Goal: Check status: Check status

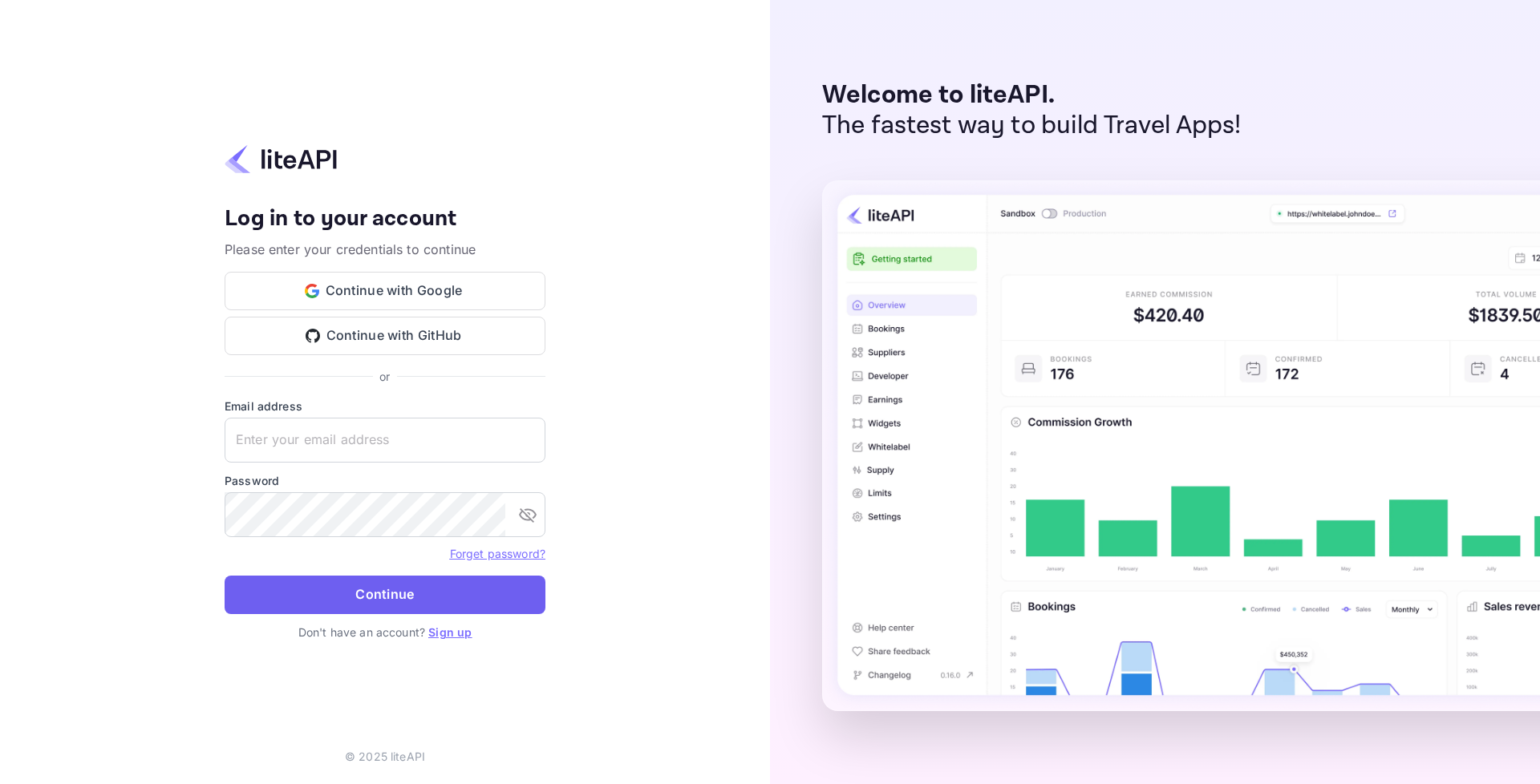
type input "adminpassword_support@yandex-team.ru"
click at [414, 600] on button "Continue" at bounding box center [385, 594] width 321 height 38
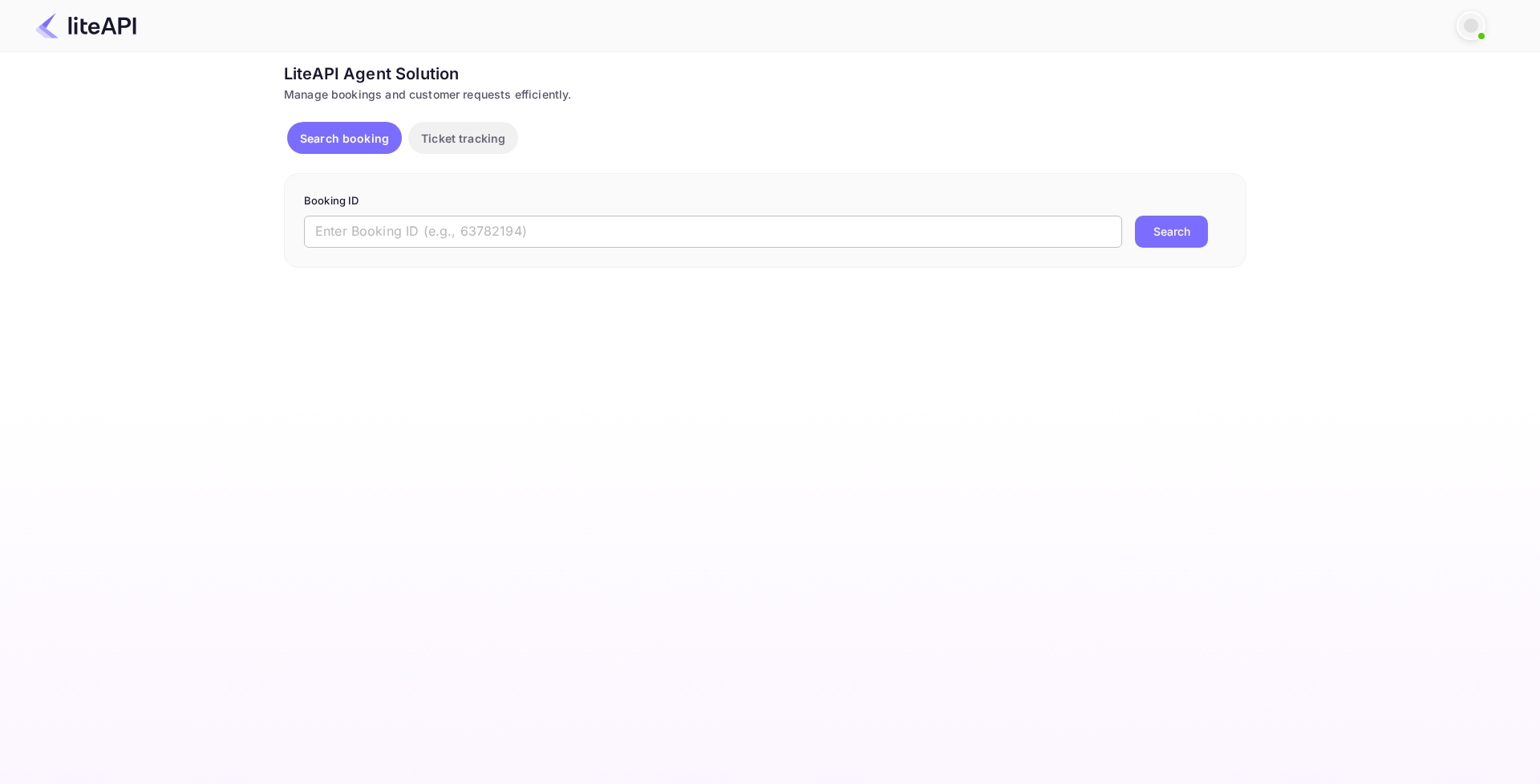
click at [556, 237] on input "text" at bounding box center [713, 232] width 818 height 32
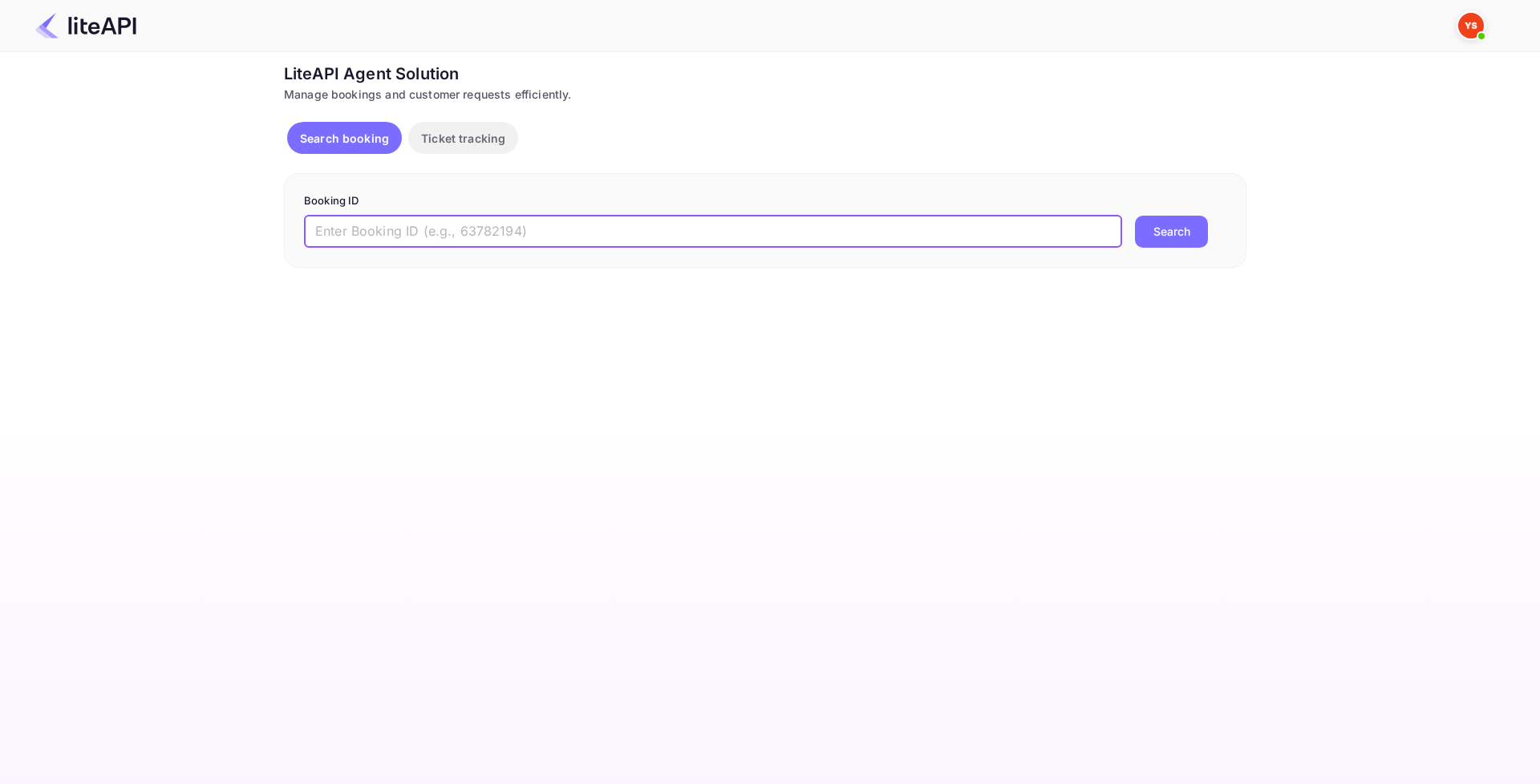
paste input "8401522"
type input "8401522"
click at [1153, 234] on button "Search" at bounding box center [1172, 232] width 73 height 32
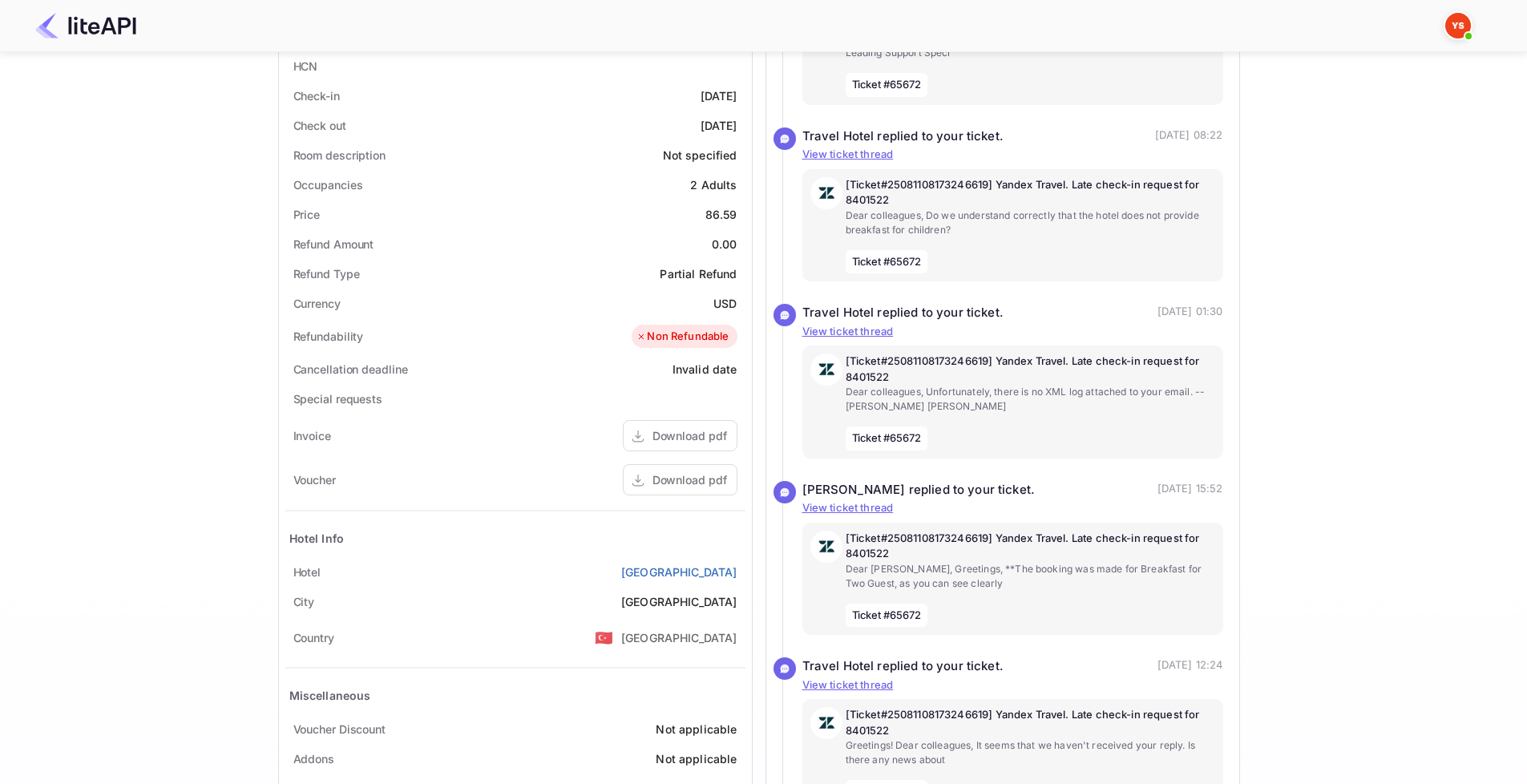
scroll to position [401, 0]
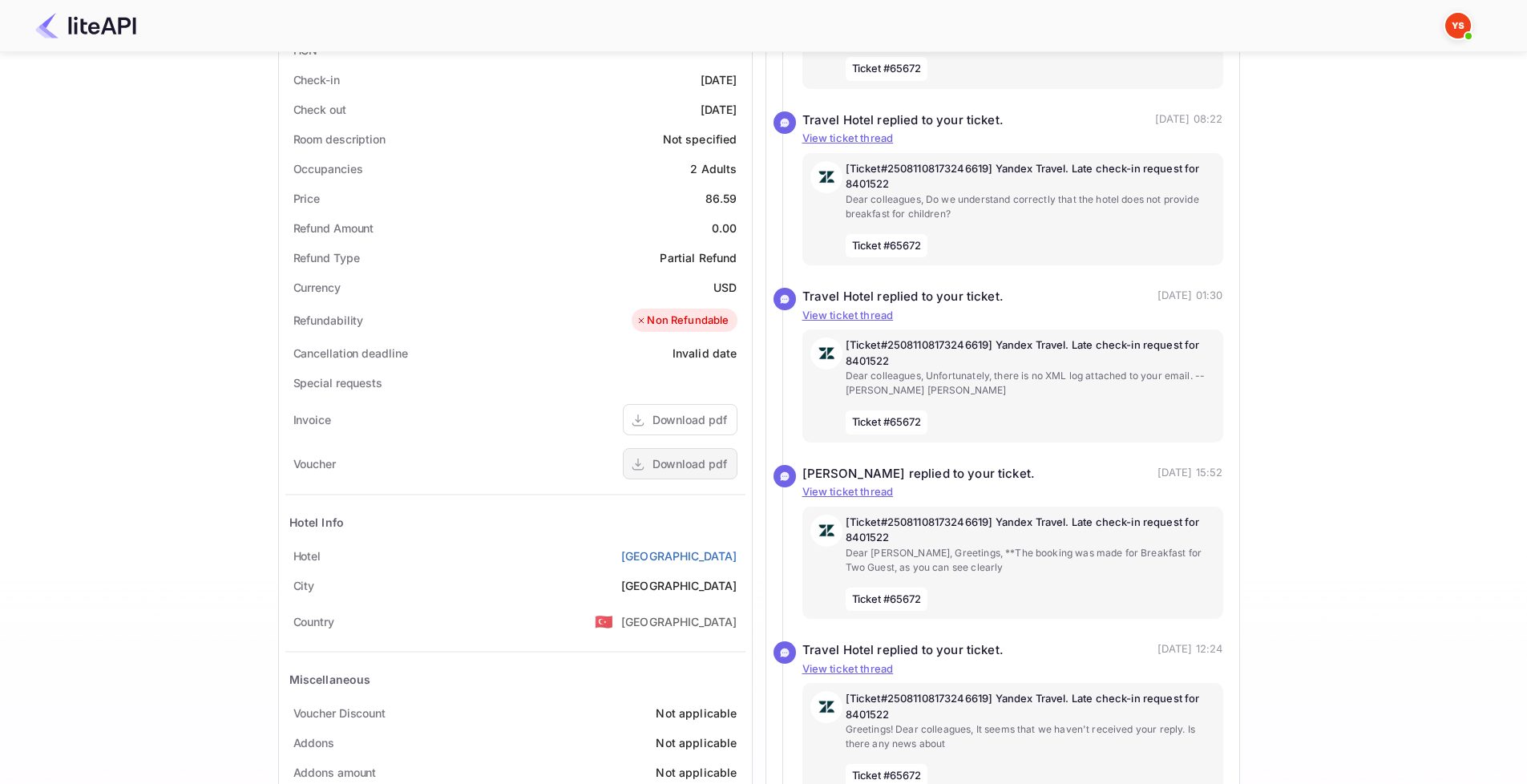
click at [655, 453] on div "Download pdf" at bounding box center [680, 464] width 115 height 31
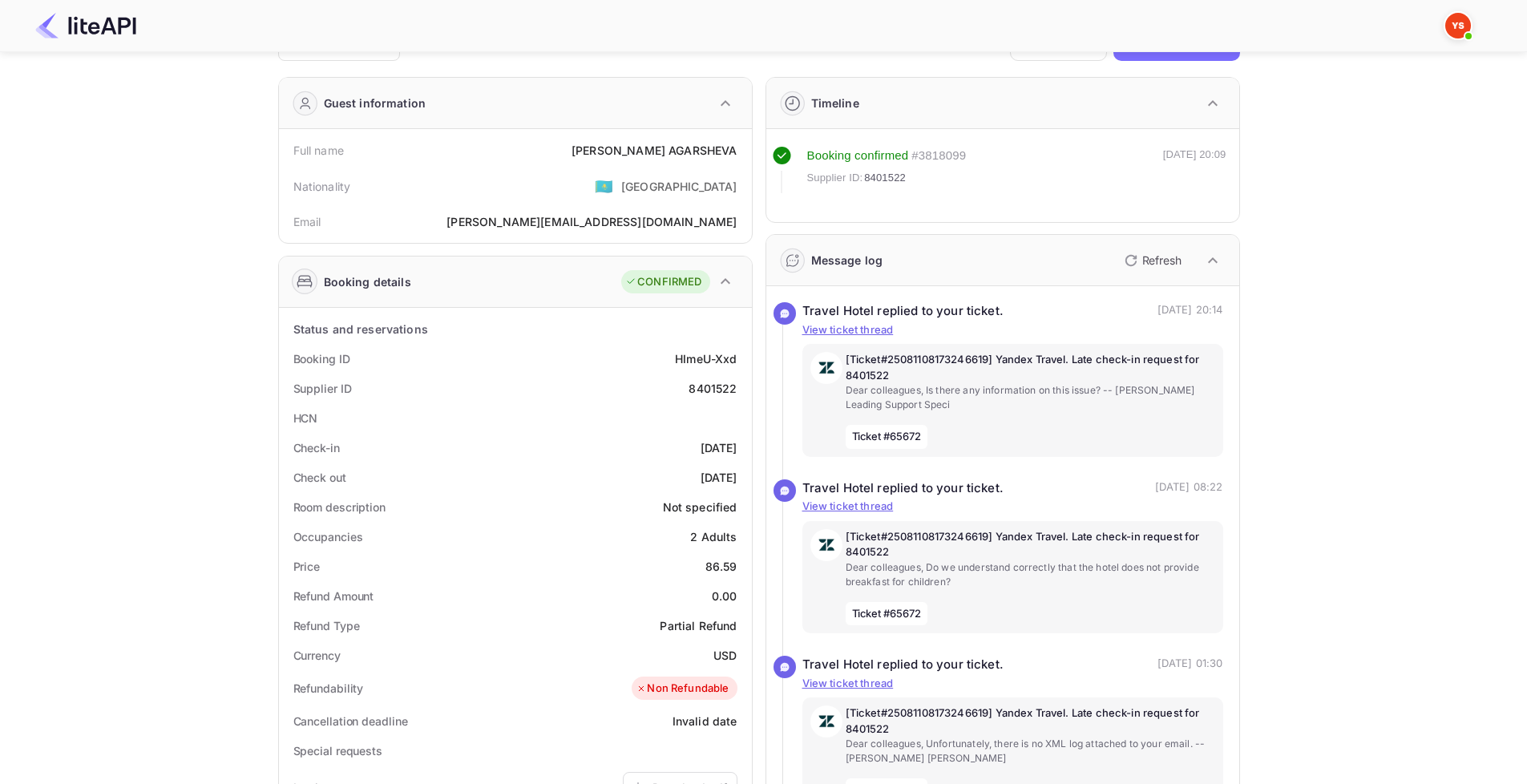
scroll to position [0, 0]
